Goal: Obtain resource: Obtain resource

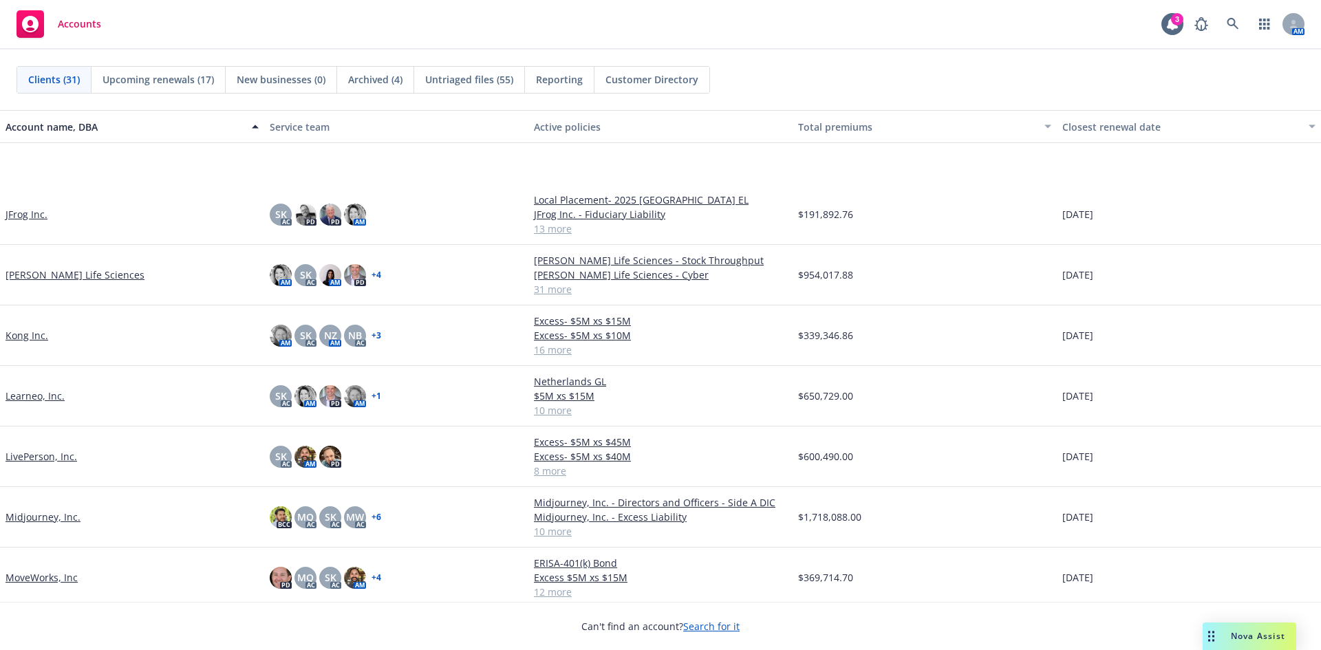
scroll to position [825, 0]
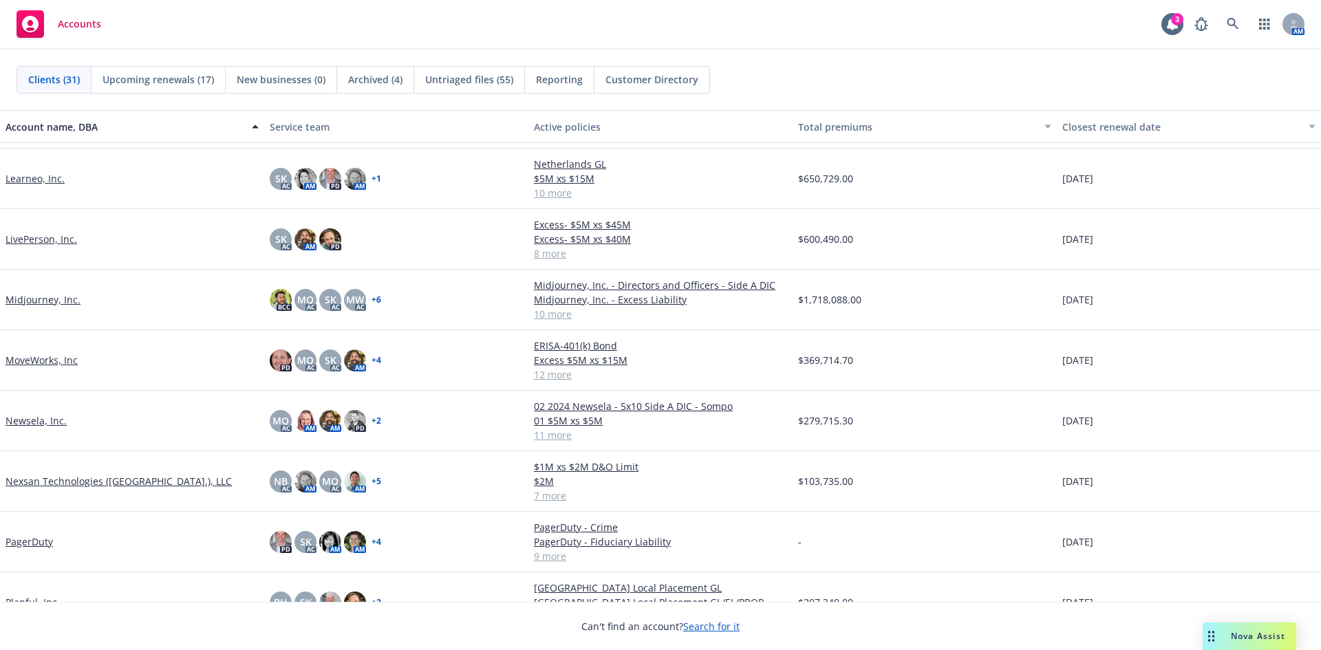
click at [37, 300] on link "Midjourney, Inc." at bounding box center [43, 299] width 75 height 14
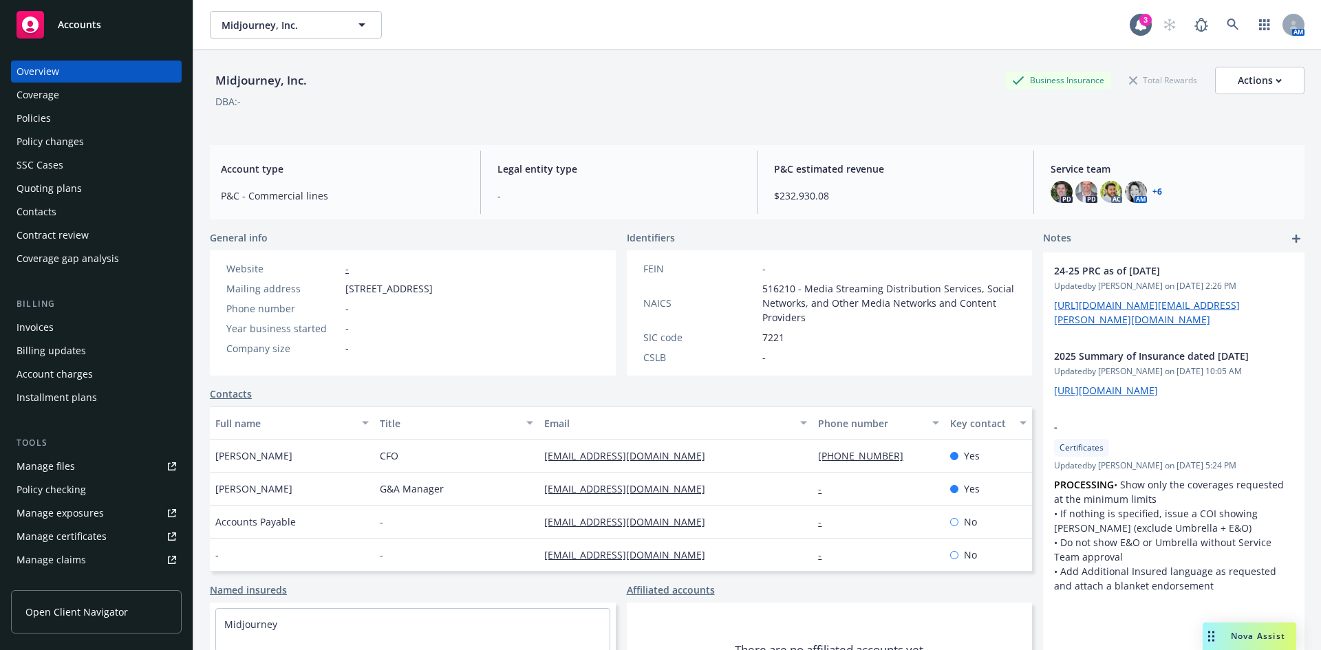
click at [46, 122] on div "Policies" at bounding box center [34, 118] width 34 height 22
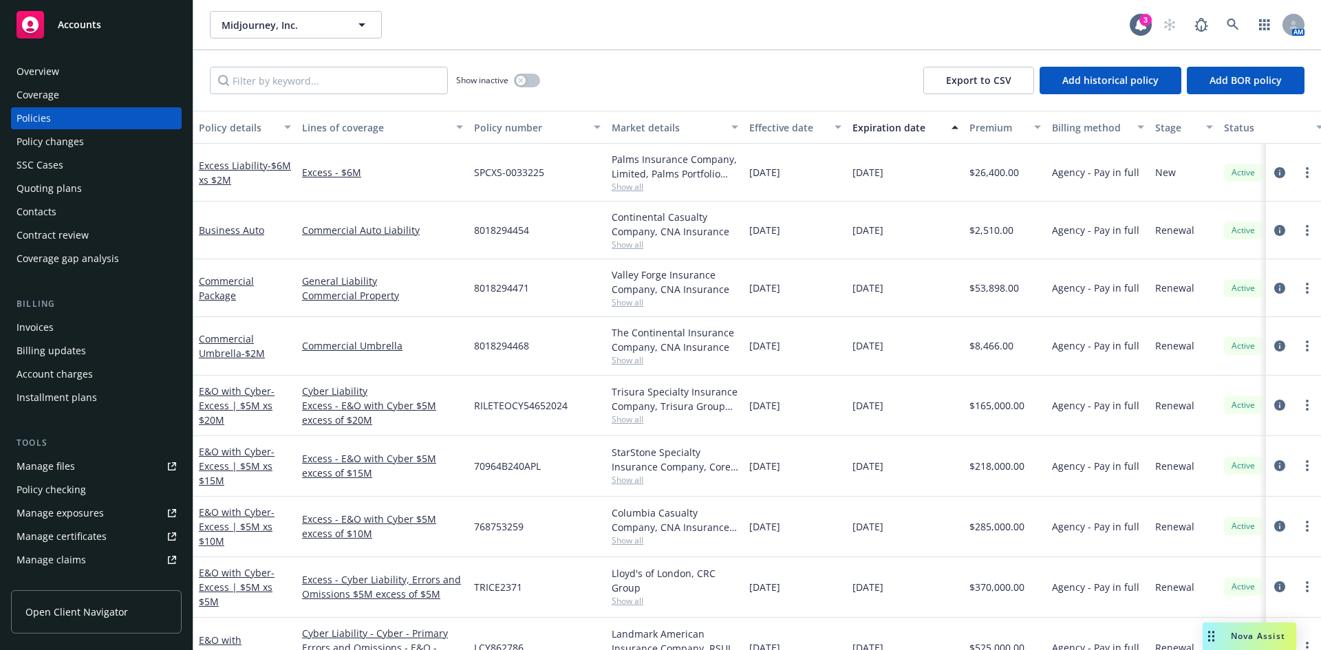
click at [54, 468] on div "Manage files" at bounding box center [46, 466] width 58 height 22
click at [79, 466] on link "Manage files" at bounding box center [96, 466] width 171 height 22
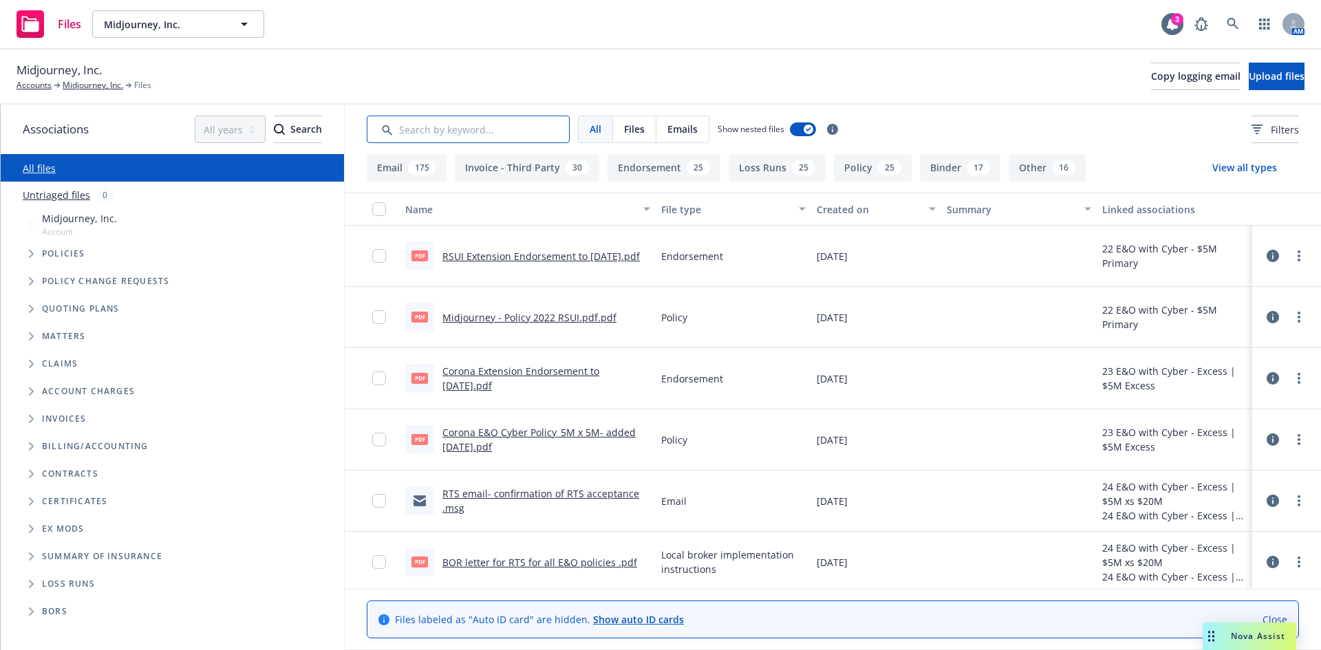
click at [484, 129] on input "Search by keyword..." at bounding box center [468, 130] width 203 height 28
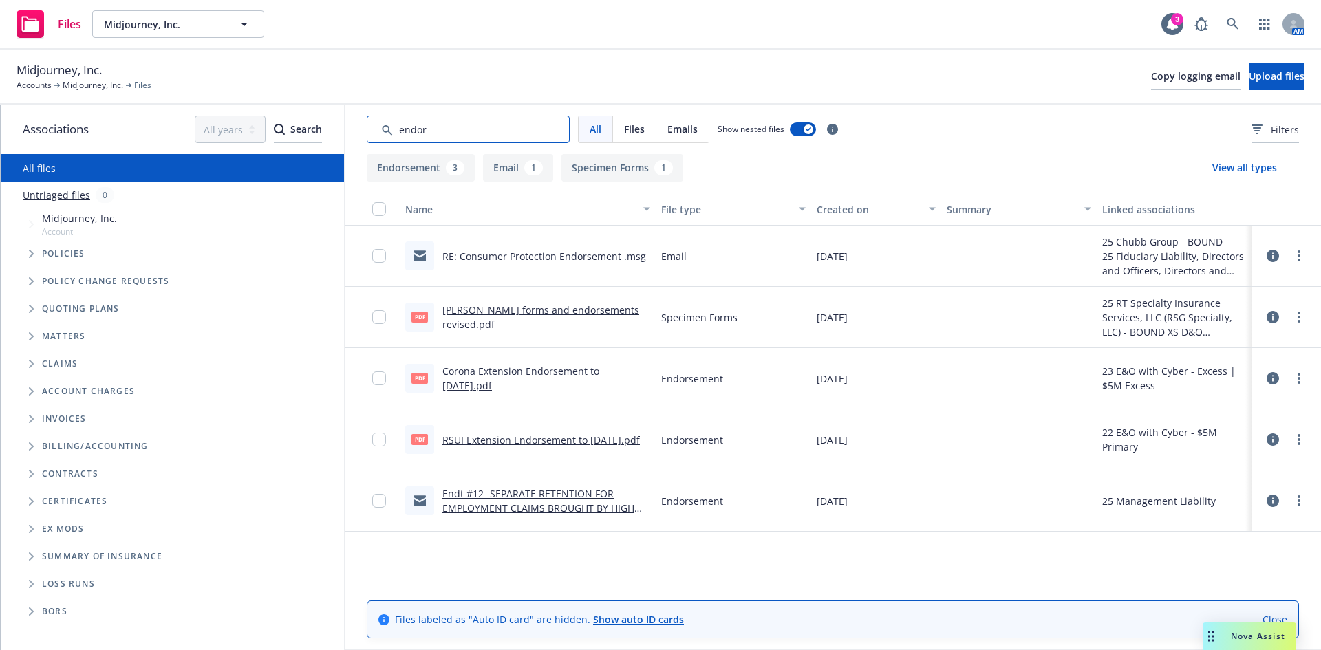
type input "endor"
click at [519, 433] on div "RSUI Extension Endorsement to 11.6.2023.pdf" at bounding box center [540, 440] width 197 height 14
click at [481, 440] on link "RSUI Extension Endorsement to 11.6.2023.pdf" at bounding box center [540, 439] width 197 height 13
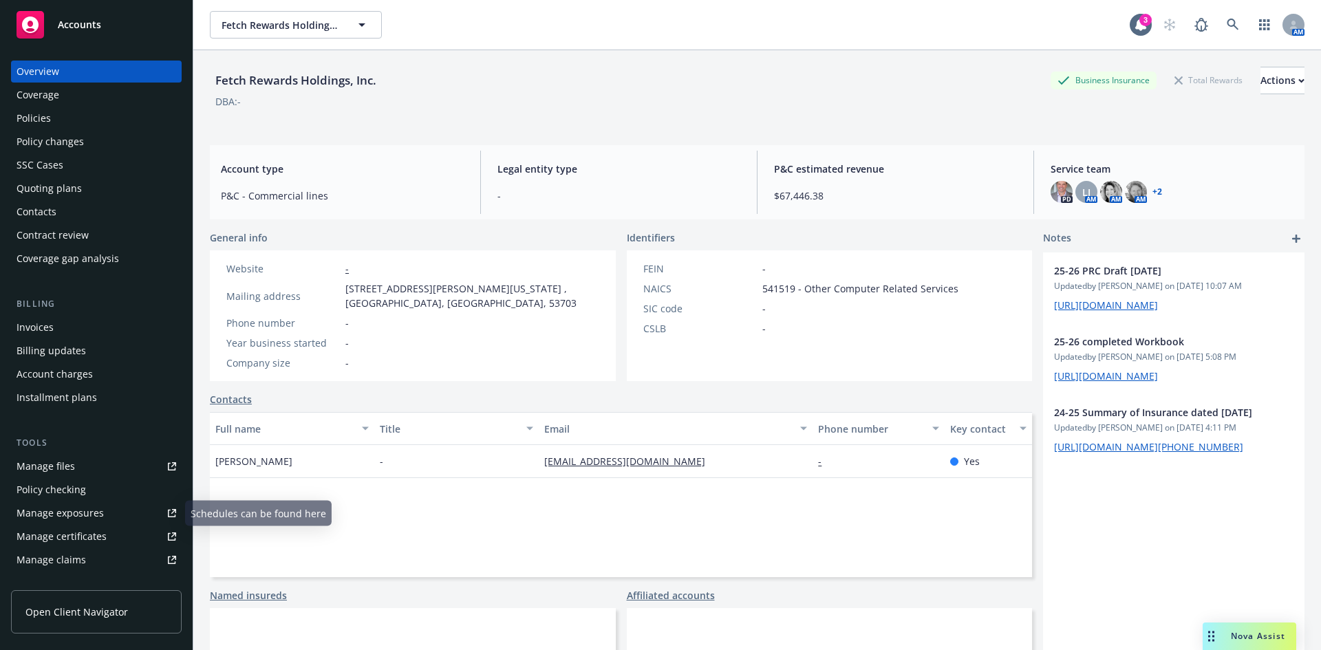
click at [58, 458] on div "Manage files" at bounding box center [46, 466] width 58 height 22
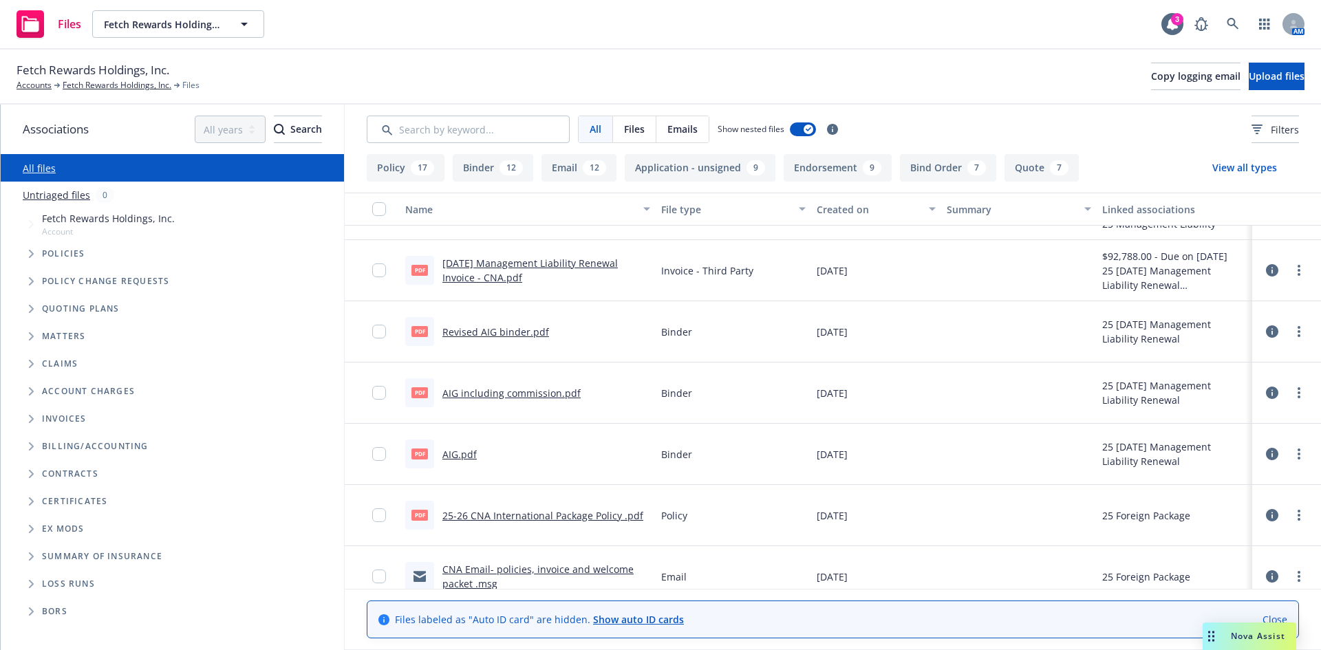
scroll to position [1101, 0]
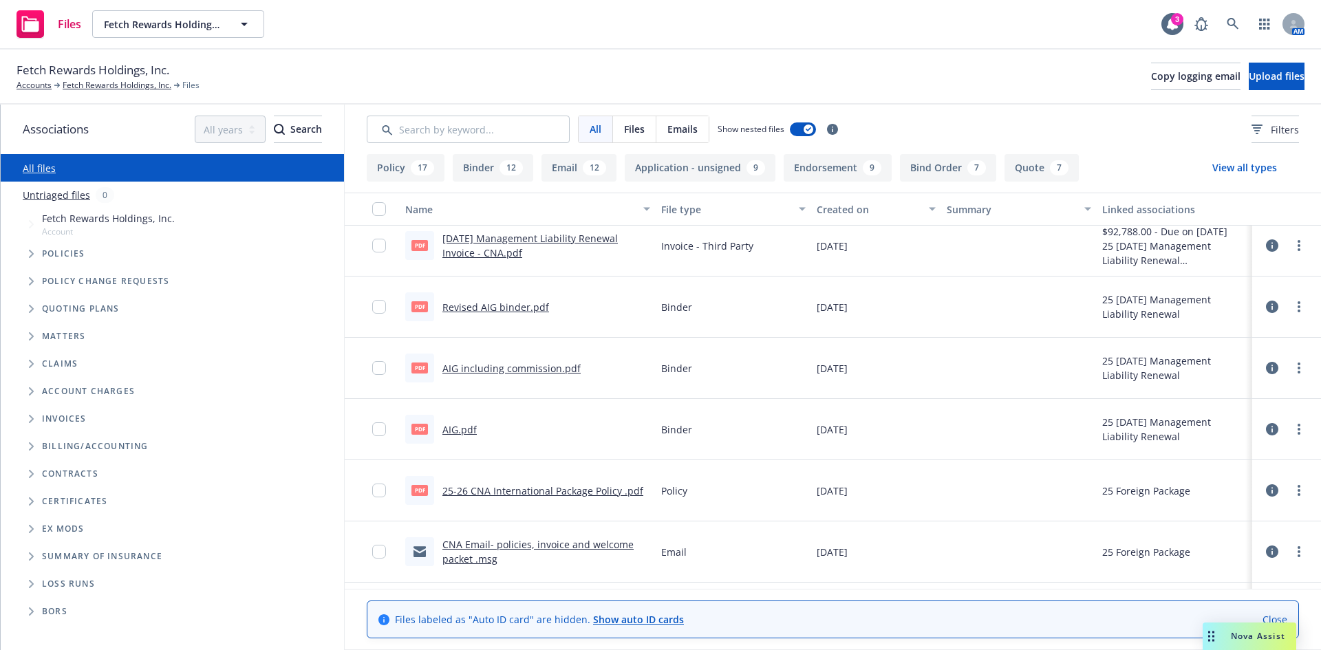
click at [810, 162] on button "Endorsement 9" at bounding box center [837, 168] width 108 height 28
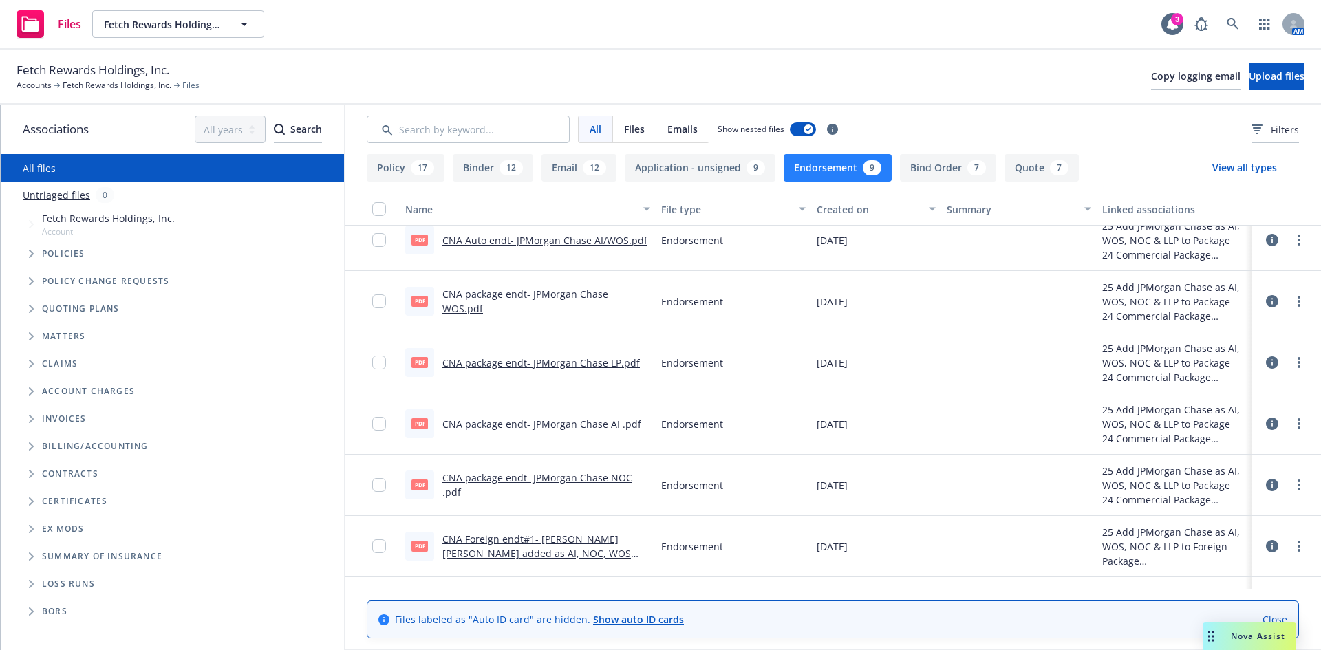
scroll to position [186, 0]
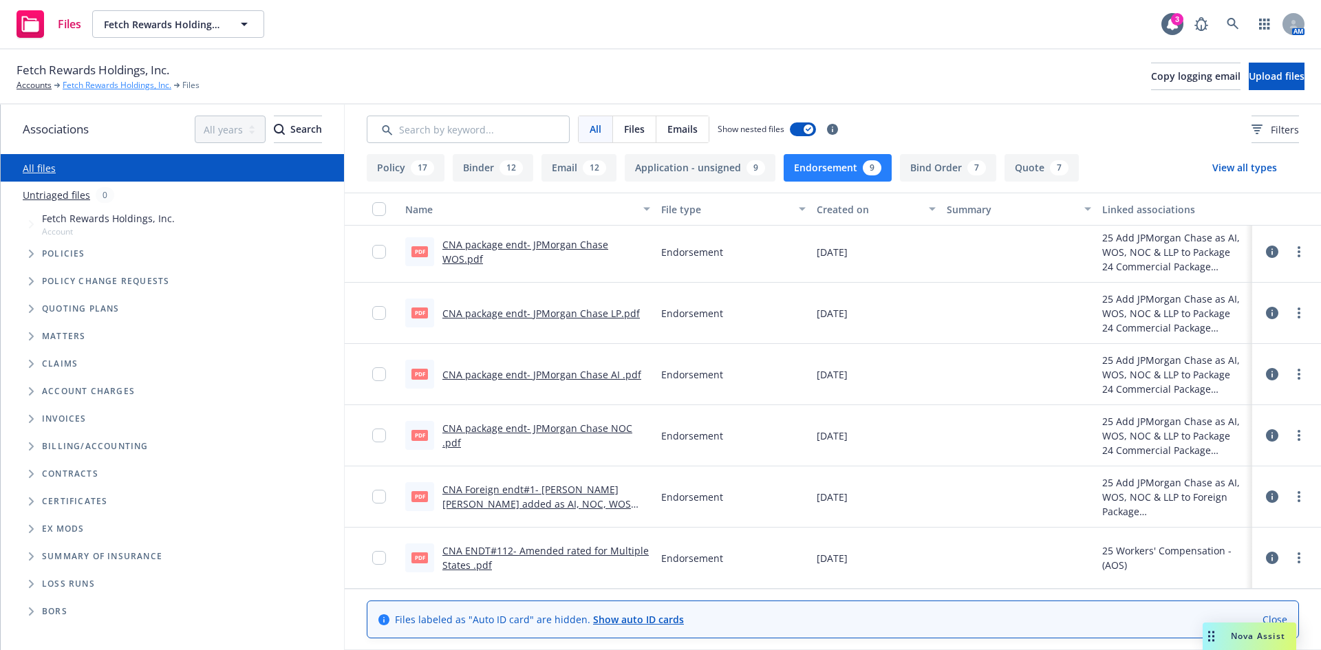
click at [96, 85] on link "Fetch Rewards Holdings, Inc." at bounding box center [117, 85] width 109 height 12
